Goal: Information Seeking & Learning: Learn about a topic

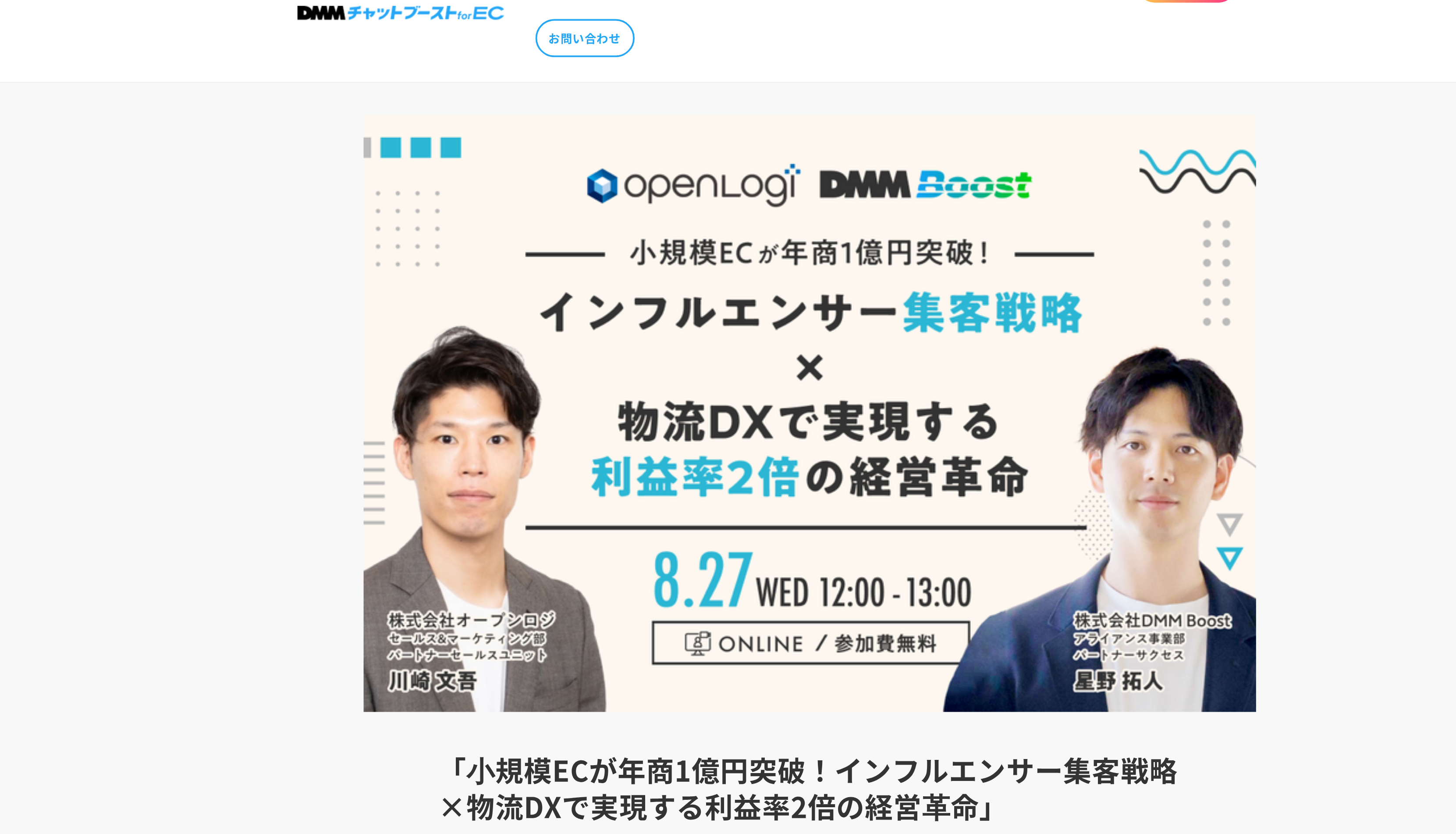
click at [756, 157] on img at bounding box center [727, 249] width 473 height 316
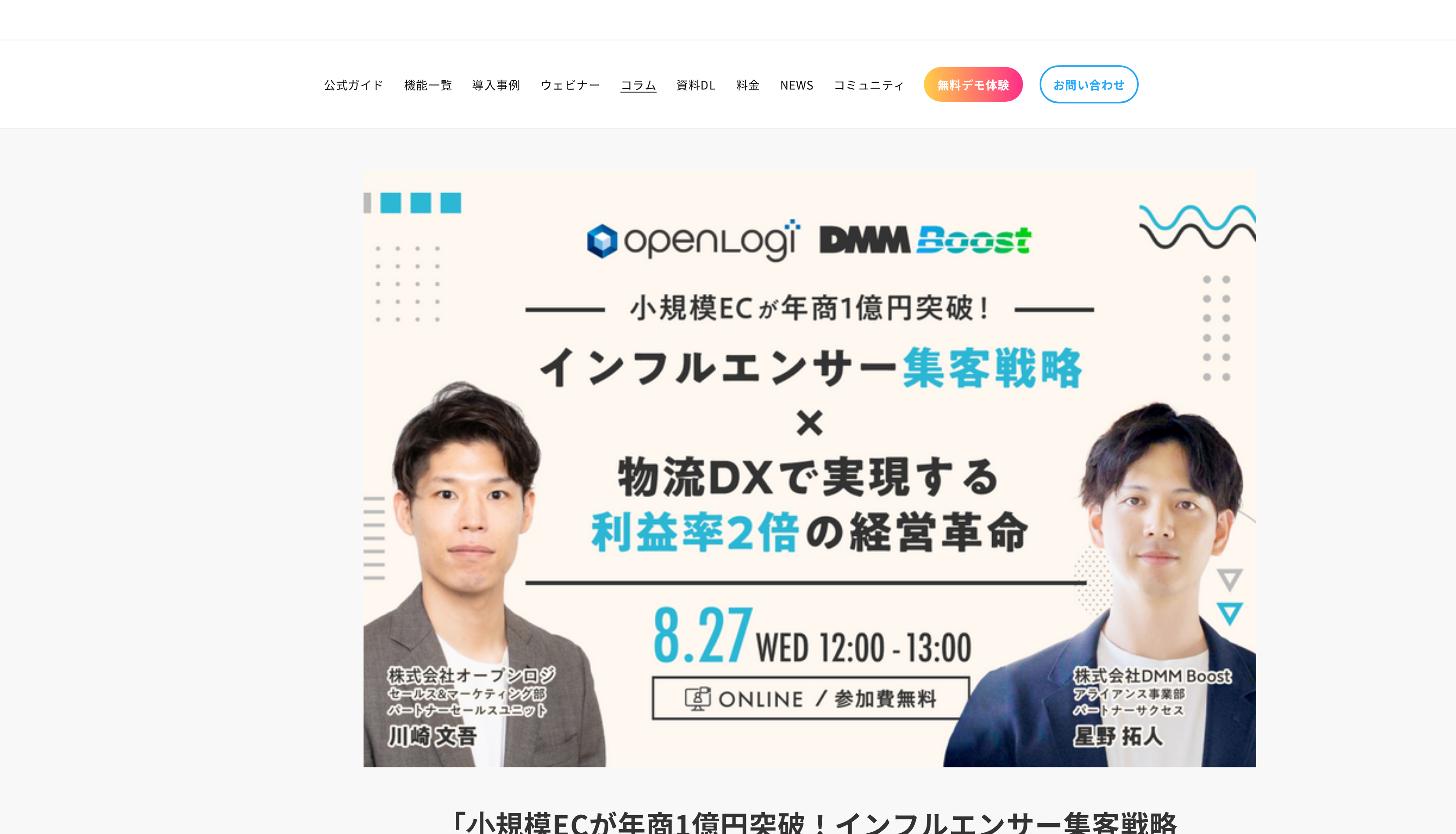
click at [637, 49] on span "コラム" at bounding box center [637, 45] width 19 height 8
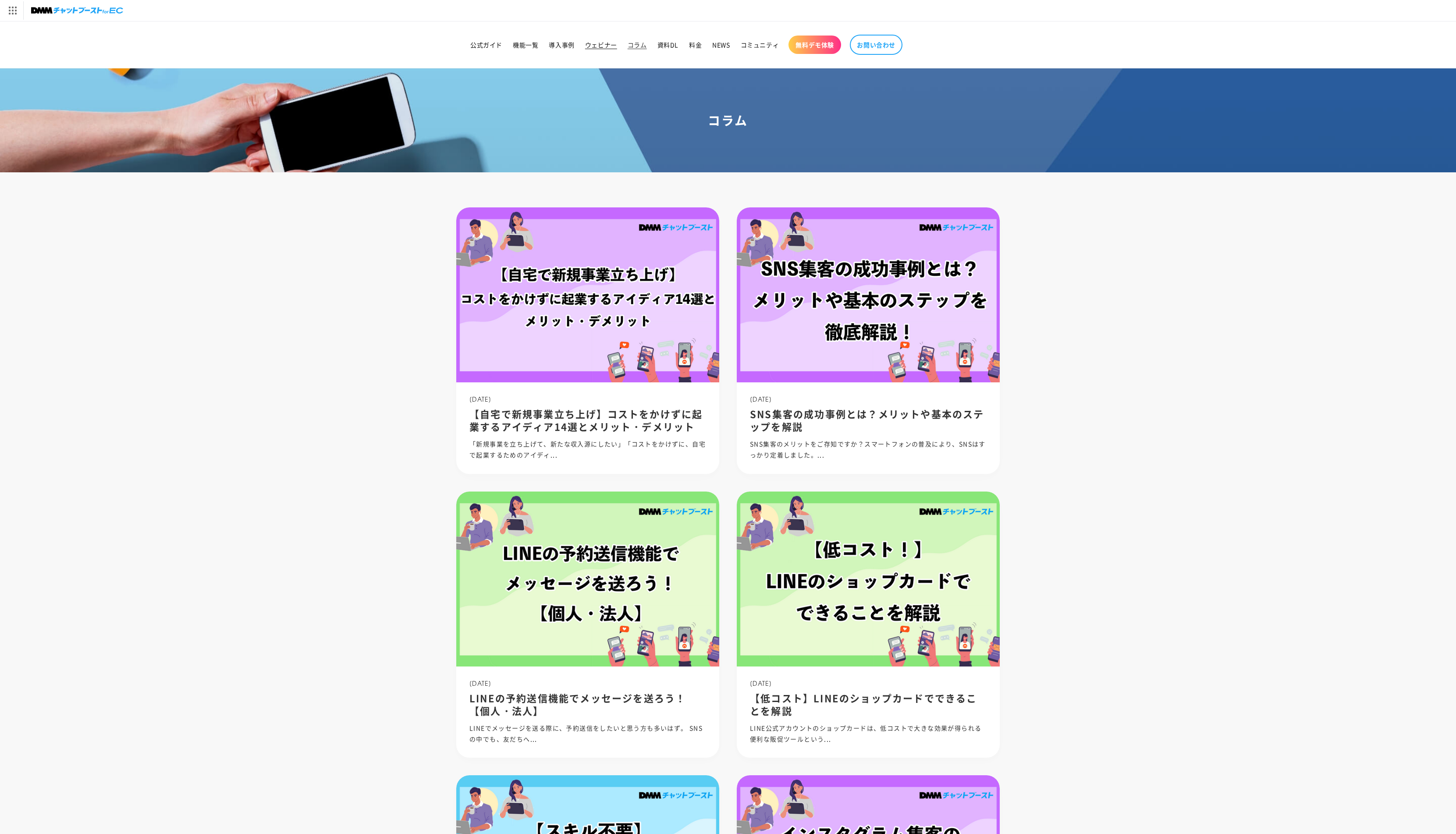
click at [597, 44] on span "ウェビナー" at bounding box center [601, 45] width 32 height 8
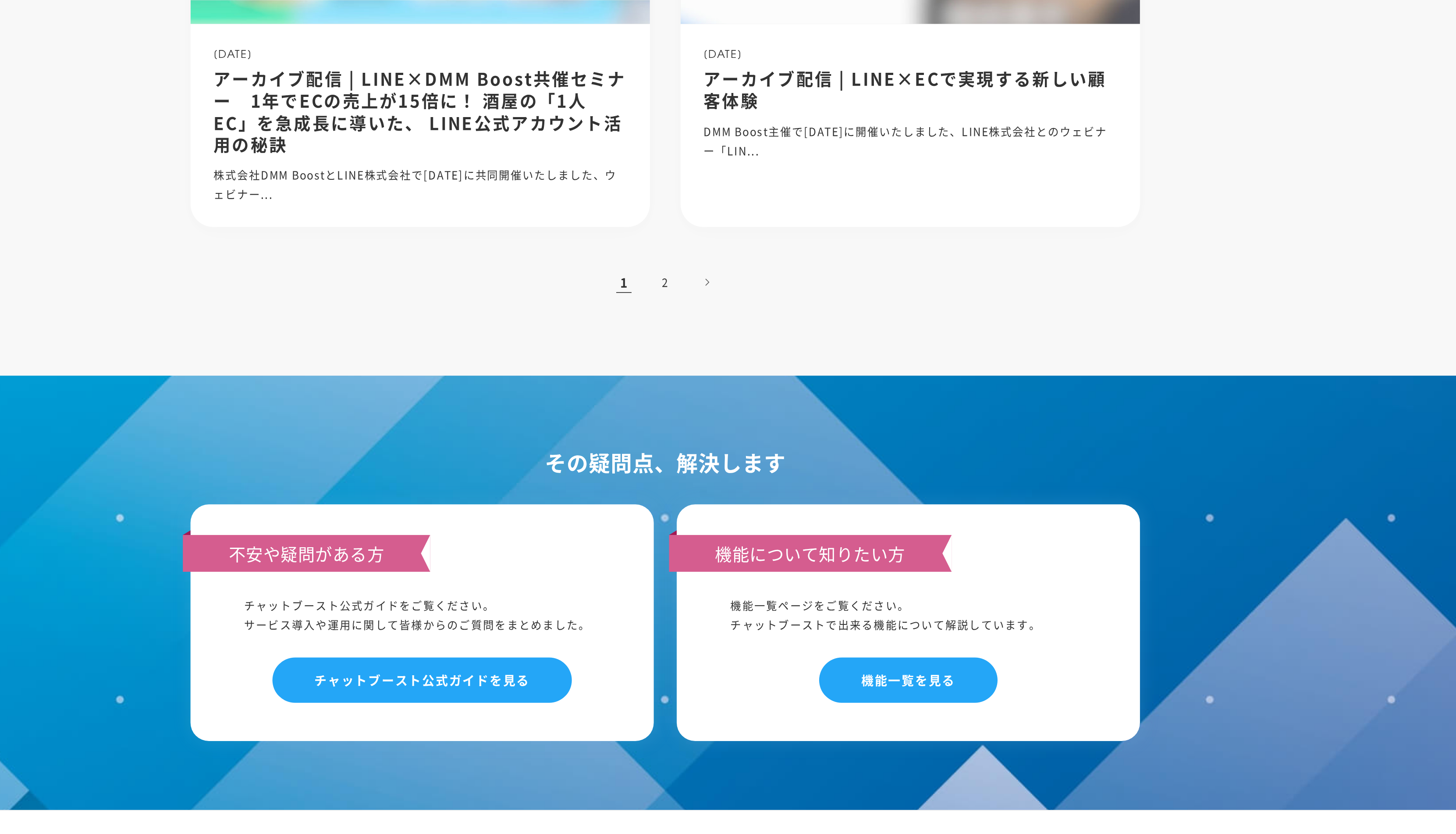
scroll to position [608, 0]
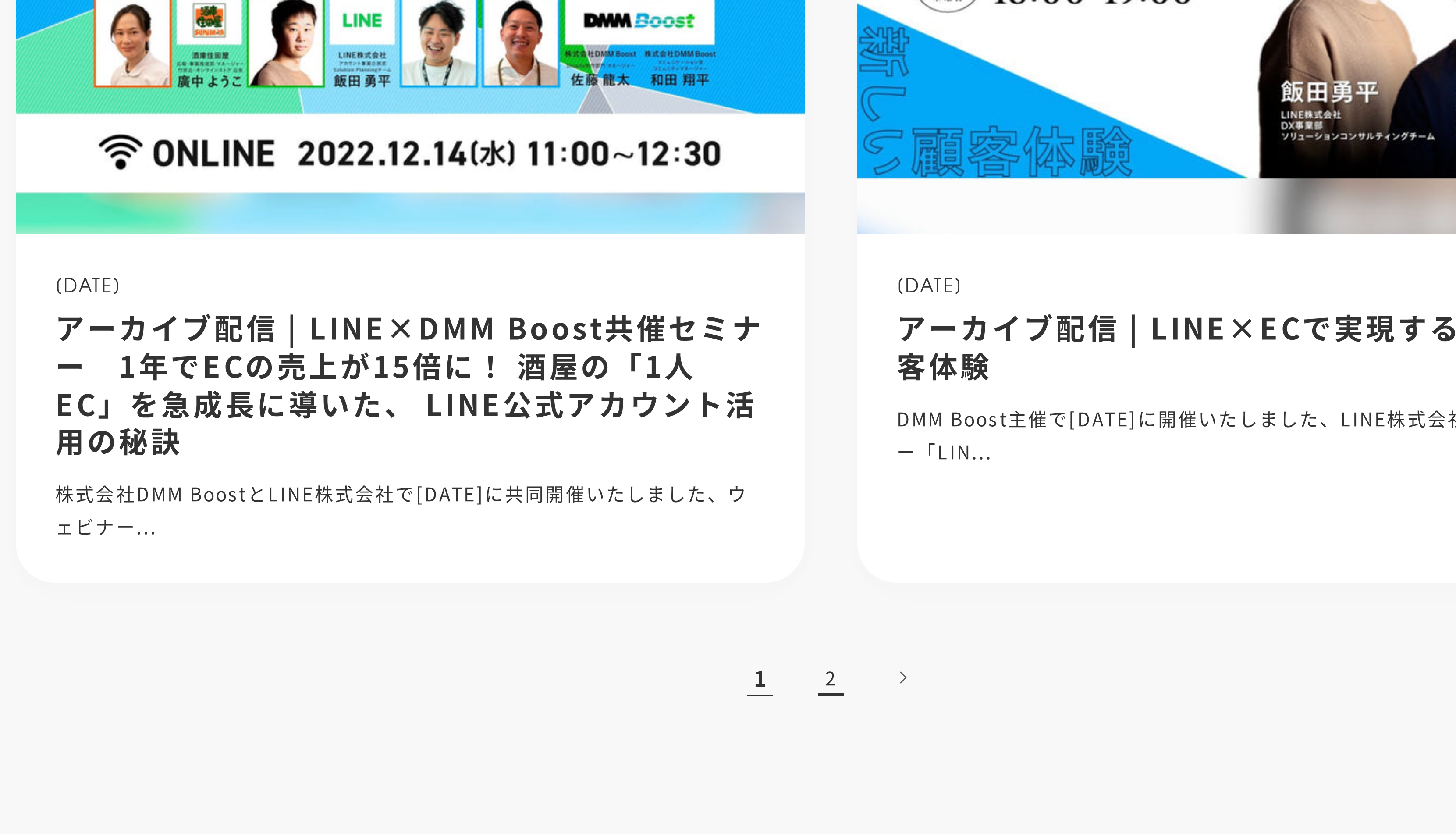
click at [726, 528] on link "2" at bounding box center [728, 518] width 19 height 19
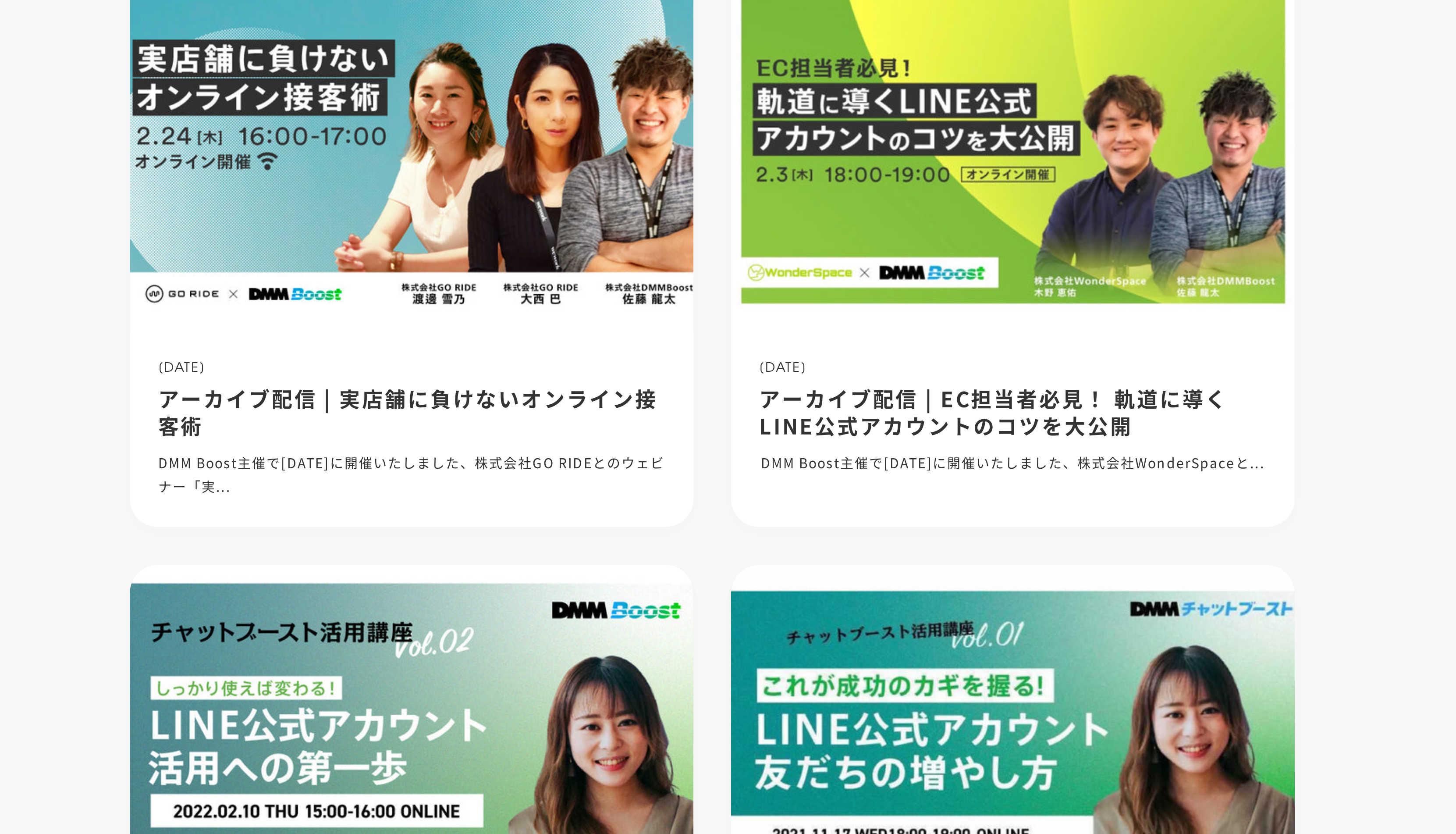
click at [727, 491] on div "[DATE] アーカイブ配信 | 実店舗に負けないオンライン接客術 DMM Boost主催で[DATE]に開催いたしました、株式会社GO RIDEとのウェビナ…" at bounding box center [728, 483] width 544 height 551
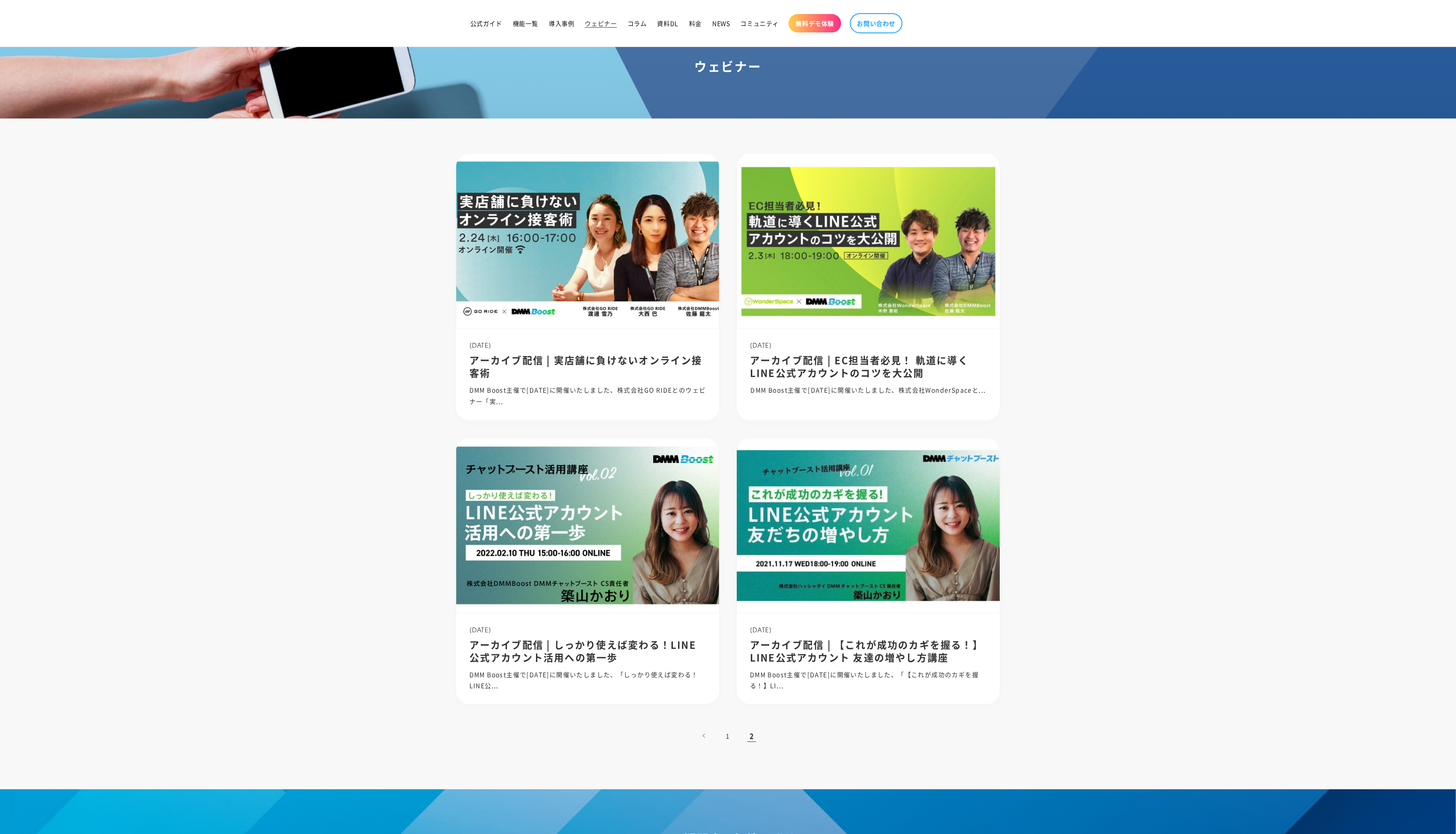
scroll to position [54, 0]
click at [1145, 279] on section "ウェビナー [DATE] アーカイブ配信 | 実店舗に負けないオンライン接客術 DMM Boost主催で[DATE]に開催いたしました、株式会社GO RIDE…" at bounding box center [728, 380] width 1456 height 731
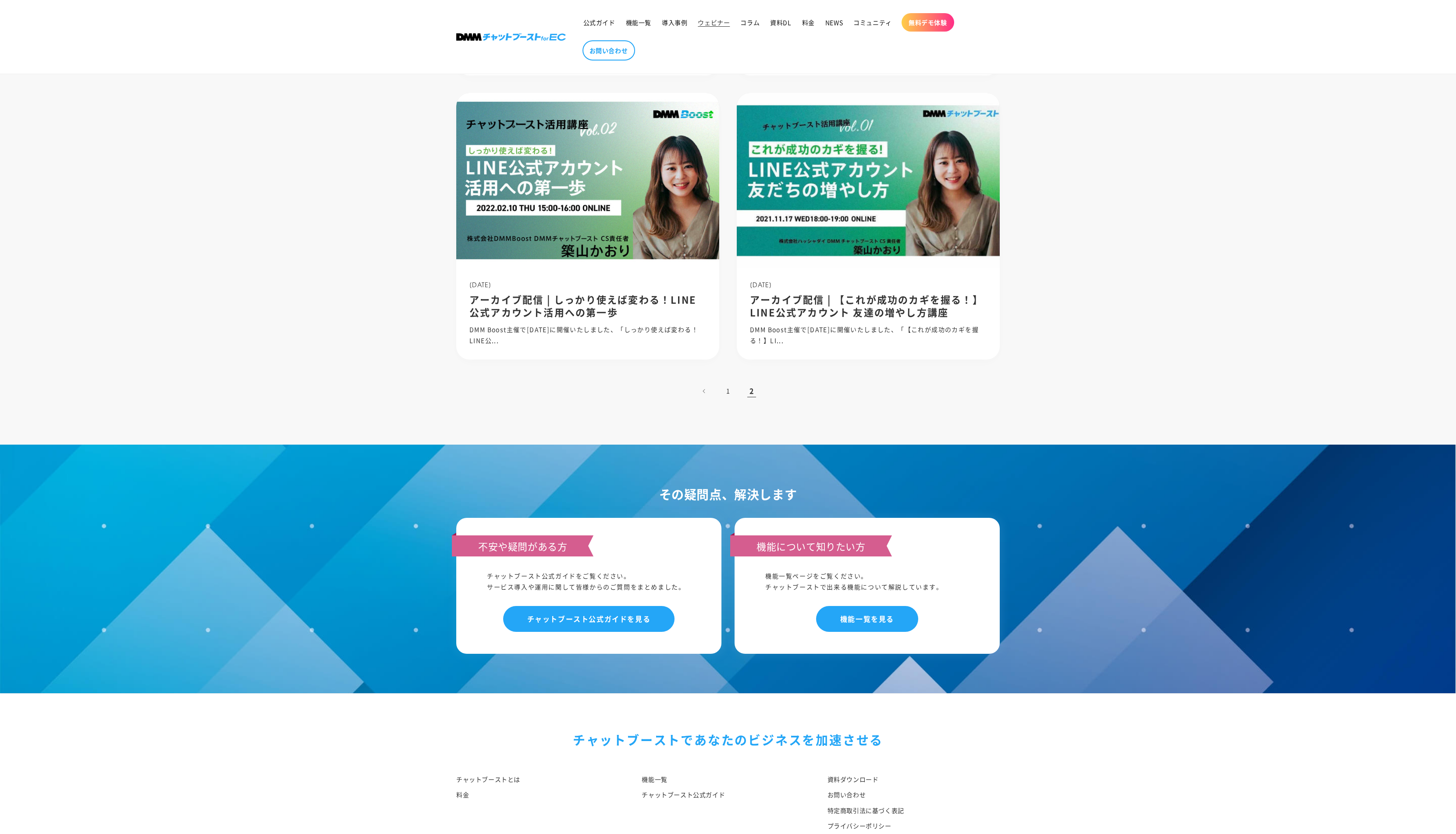
click at [1145, 279] on section "ウェビナー [DATE] アーカイブ配信 | 実店舗に負けないオンライン接客術 DMM Boost主催で[DATE]に開催いたしました、株式会社GO RIDE…" at bounding box center [728, 35] width 1456 height 731
